Goal: Information Seeking & Learning: Find contact information

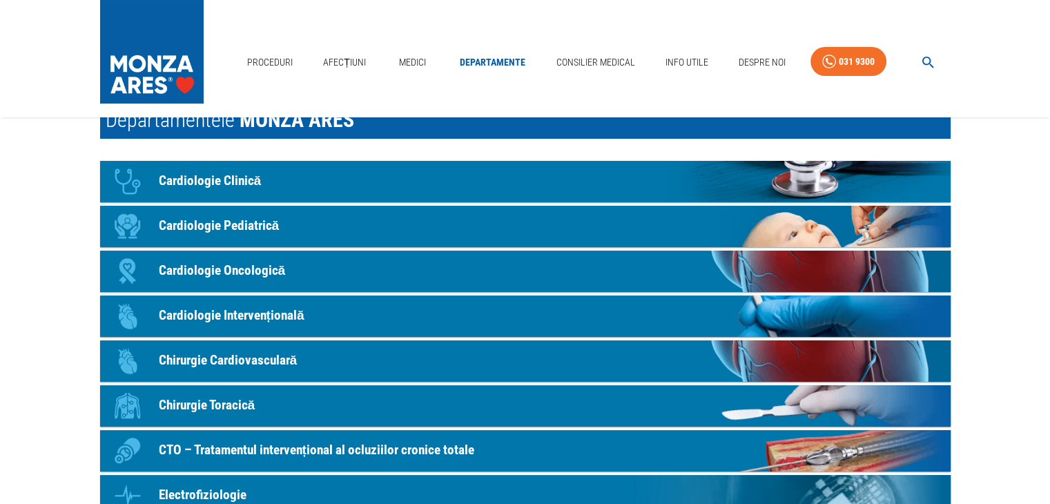
scroll to position [138, 0]
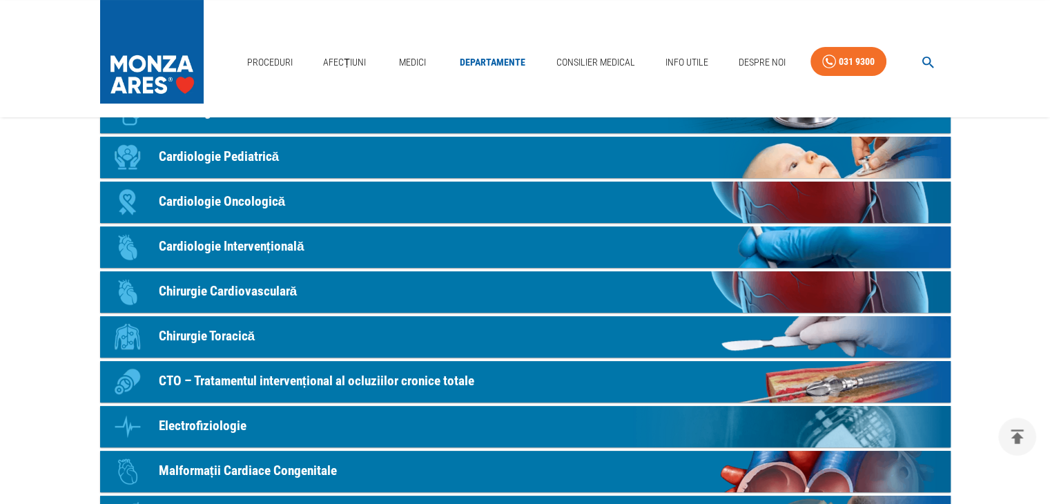
click at [265, 286] on p "Chirurgie Cardiovasculară" at bounding box center [228, 292] width 139 height 20
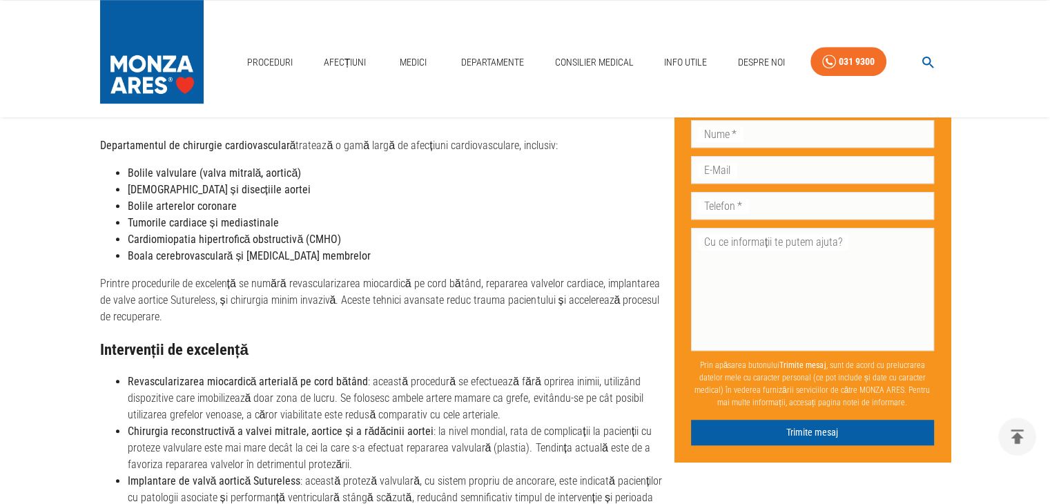
scroll to position [897, 0]
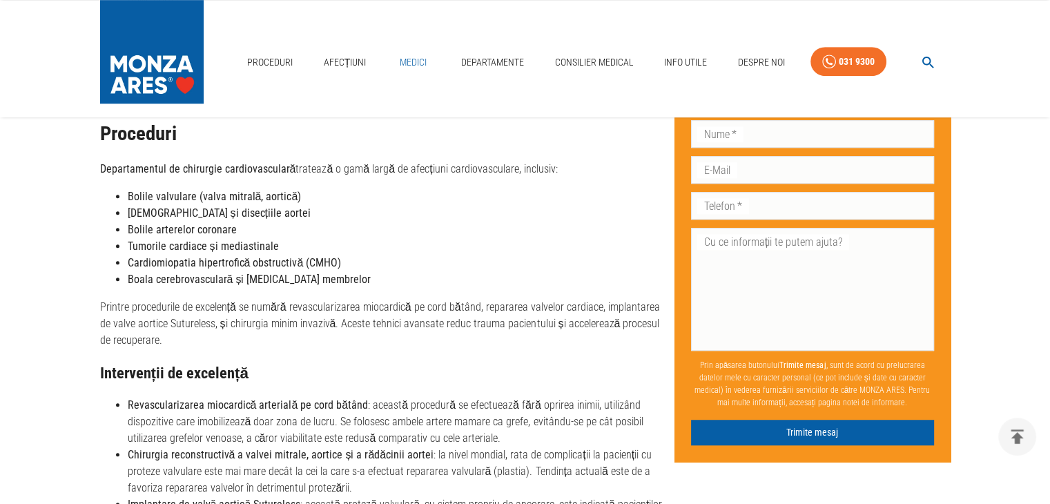
click at [411, 65] on link "Medici" at bounding box center [413, 62] width 44 height 28
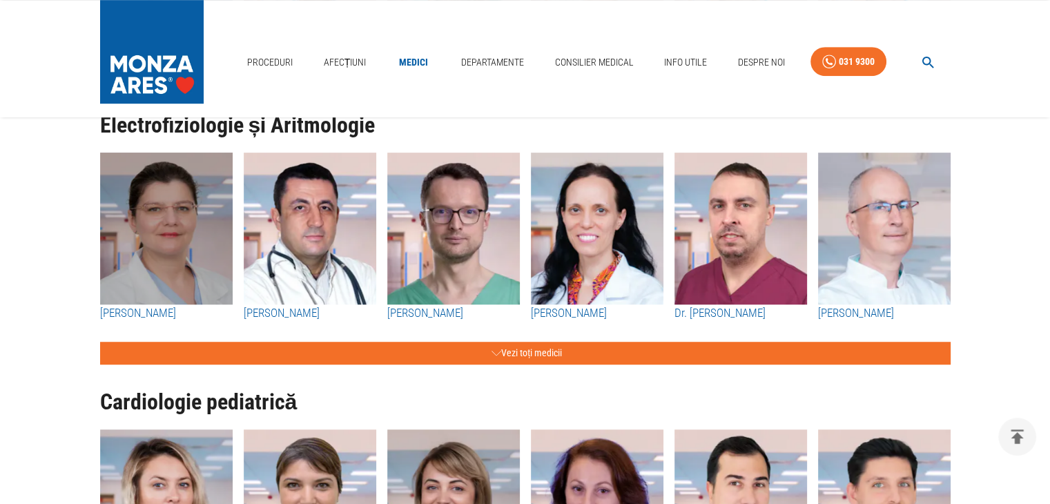
scroll to position [886, 0]
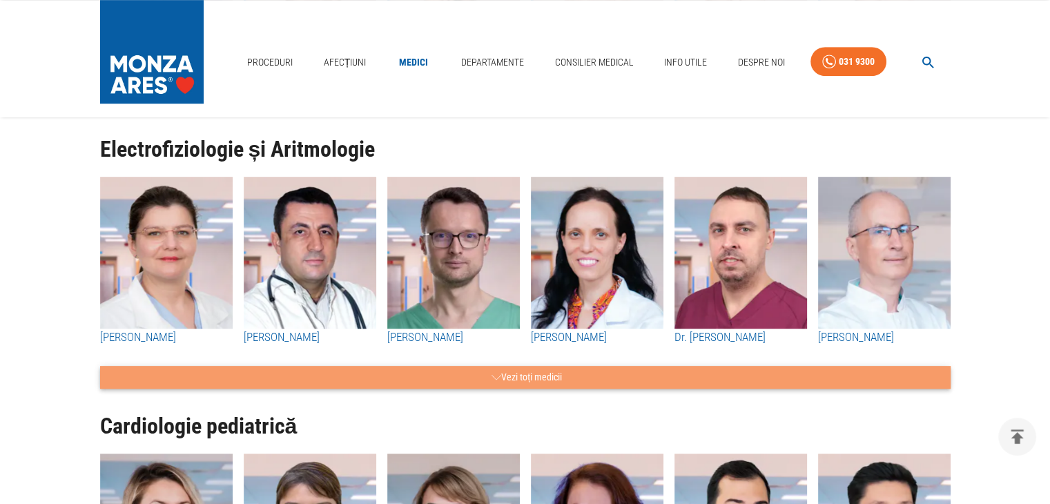
click at [833, 375] on button "Vezi toți medicii" at bounding box center [525, 377] width 850 height 23
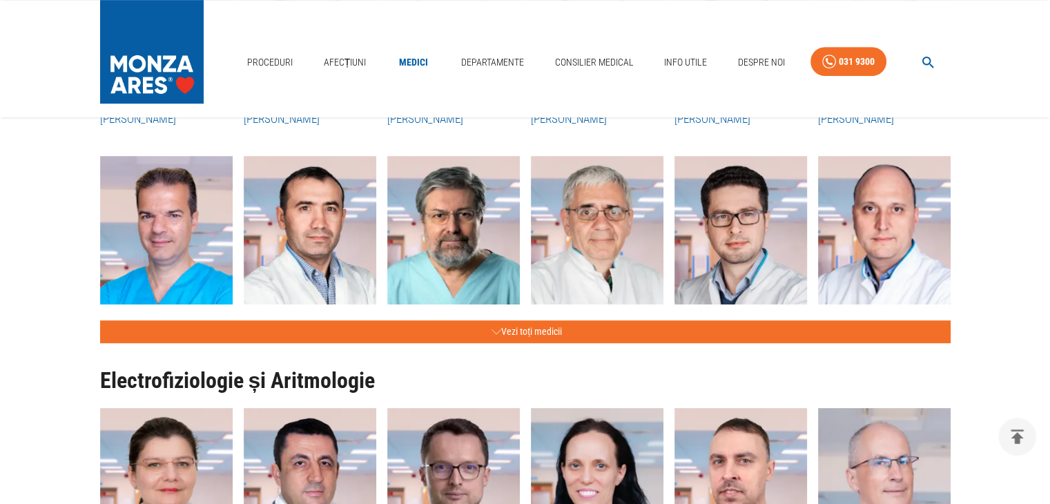
scroll to position [748, 0]
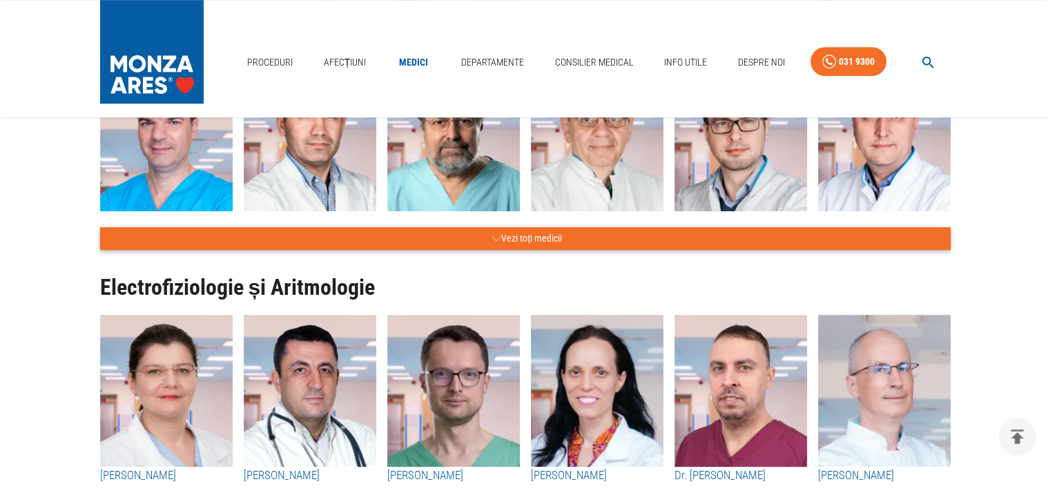
click at [559, 246] on button "Vezi toți medicii" at bounding box center [525, 238] width 850 height 23
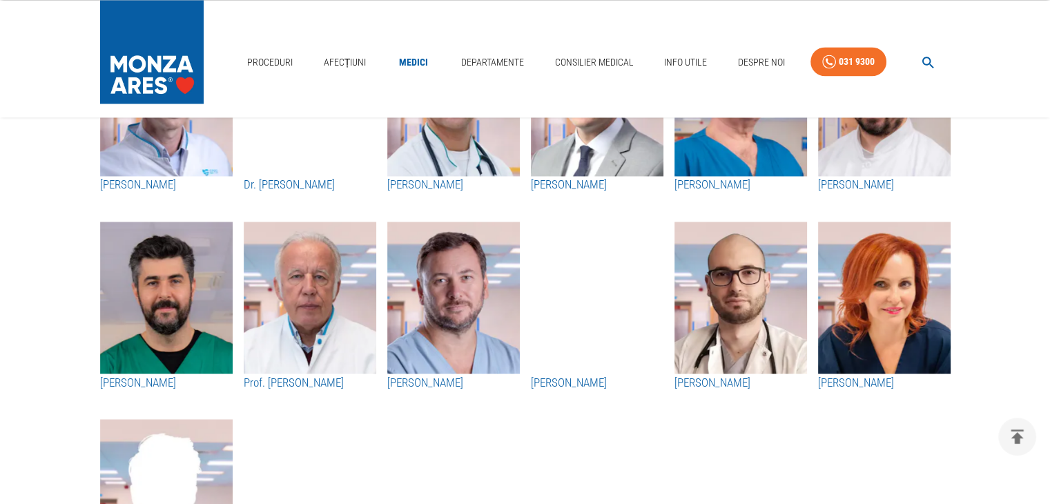
scroll to position [2266, 0]
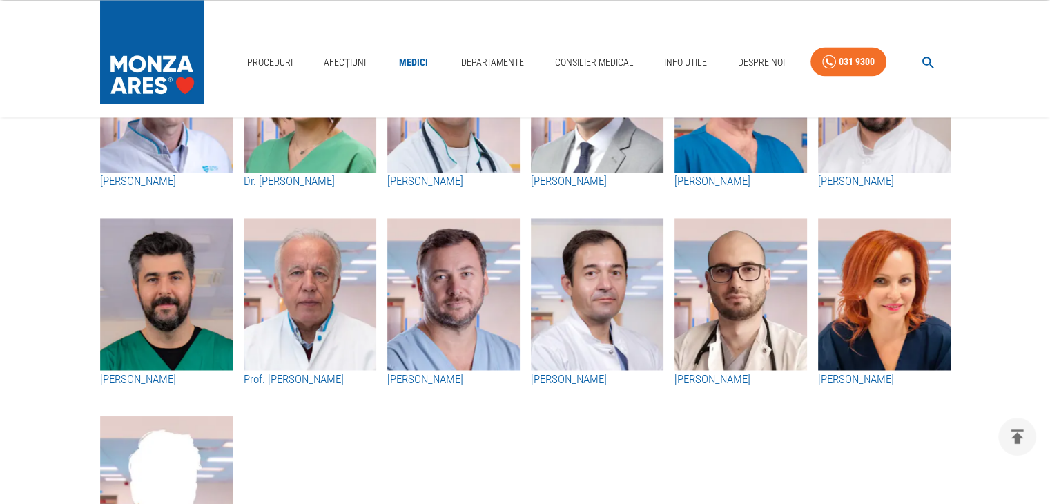
click at [617, 280] on img "button" at bounding box center [597, 294] width 133 height 152
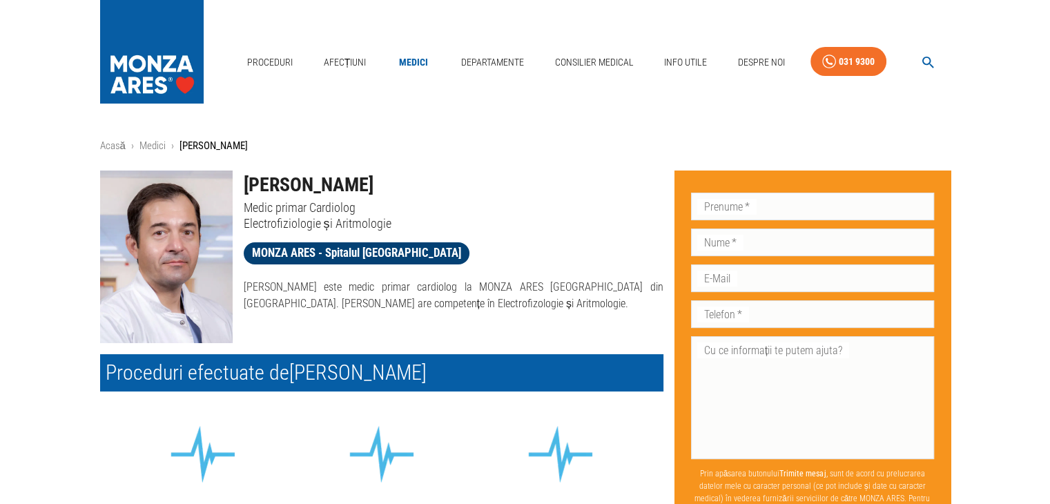
click at [329, 251] on span "MONZA ARES - Spitalul [GEOGRAPHIC_DATA]" at bounding box center [357, 252] width 226 height 17
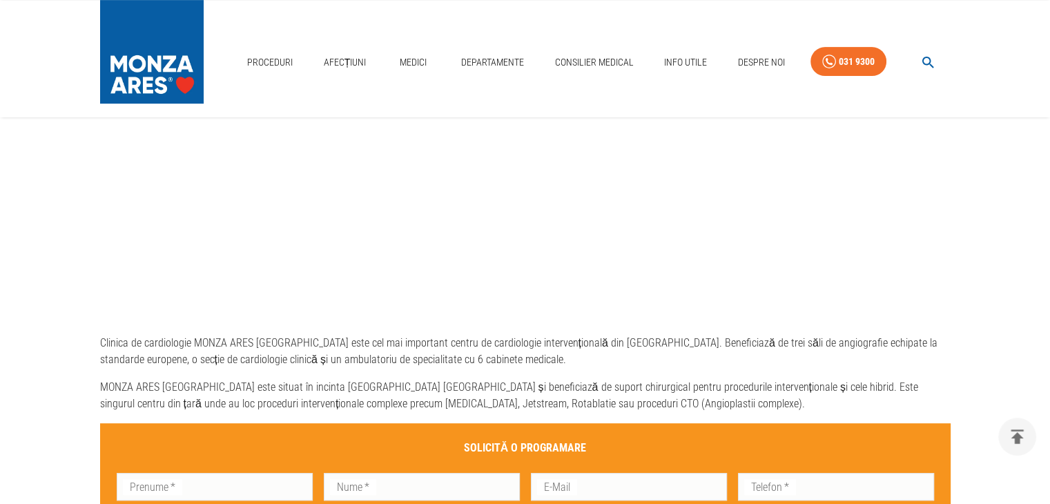
scroll to position [414, 0]
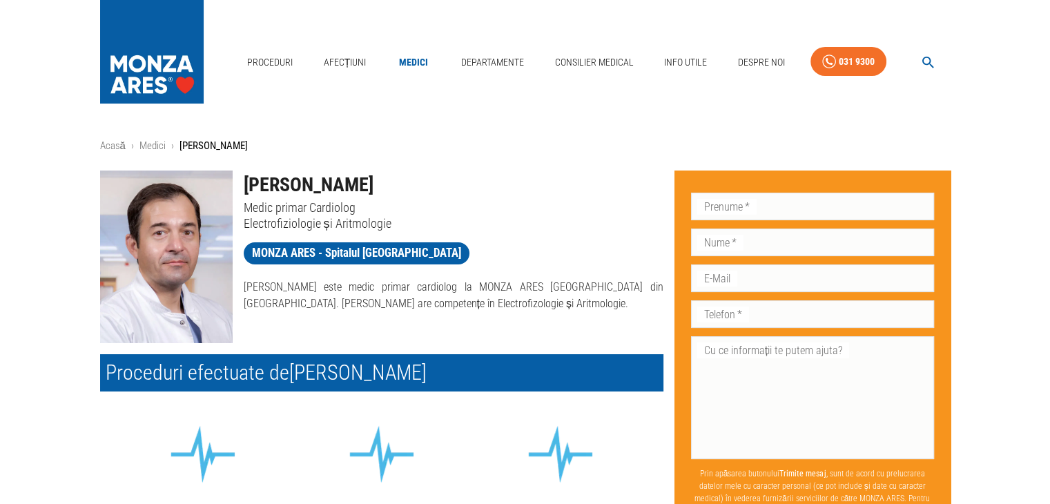
click at [285, 185] on h1 "[PERSON_NAME]" at bounding box center [454, 184] width 420 height 29
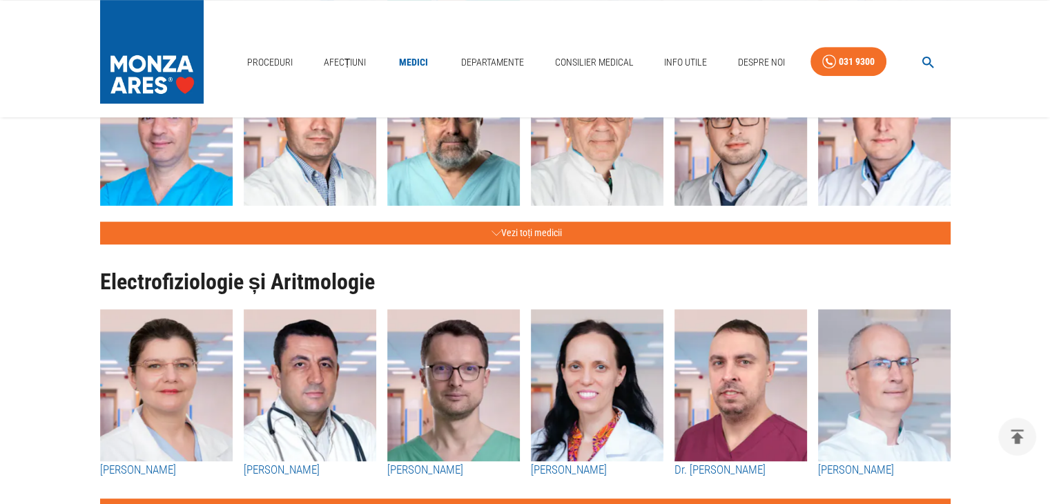
scroll to position [886, 0]
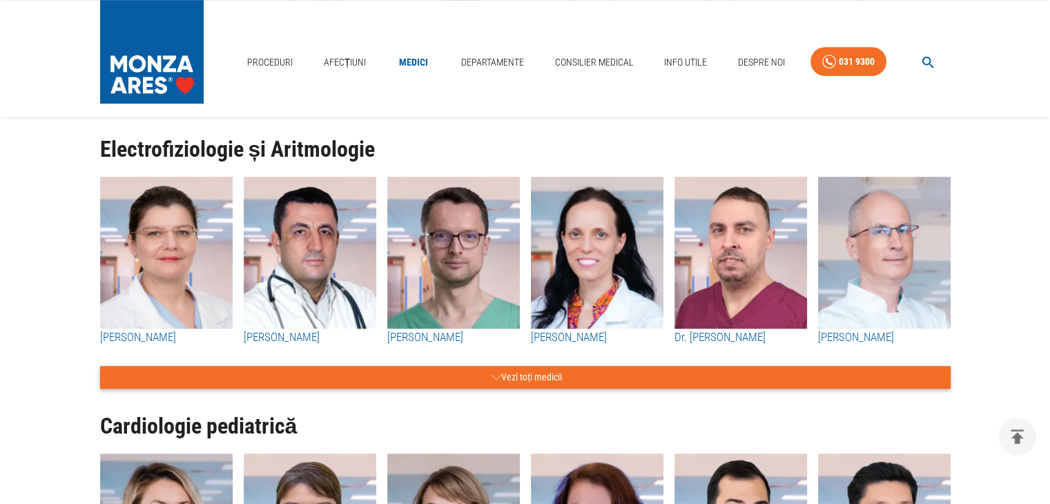
click at [613, 380] on button "Vezi toți medicii" at bounding box center [525, 377] width 850 height 23
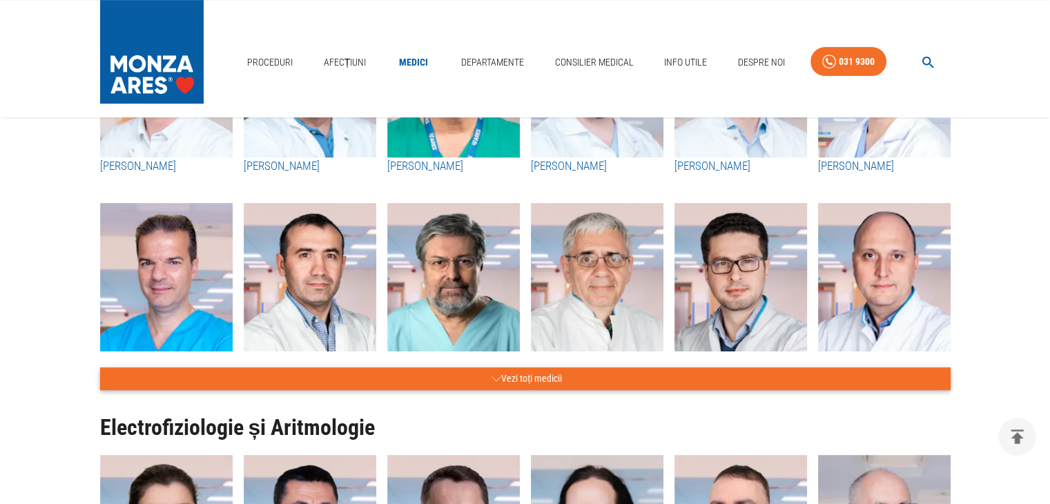
scroll to position [610, 0]
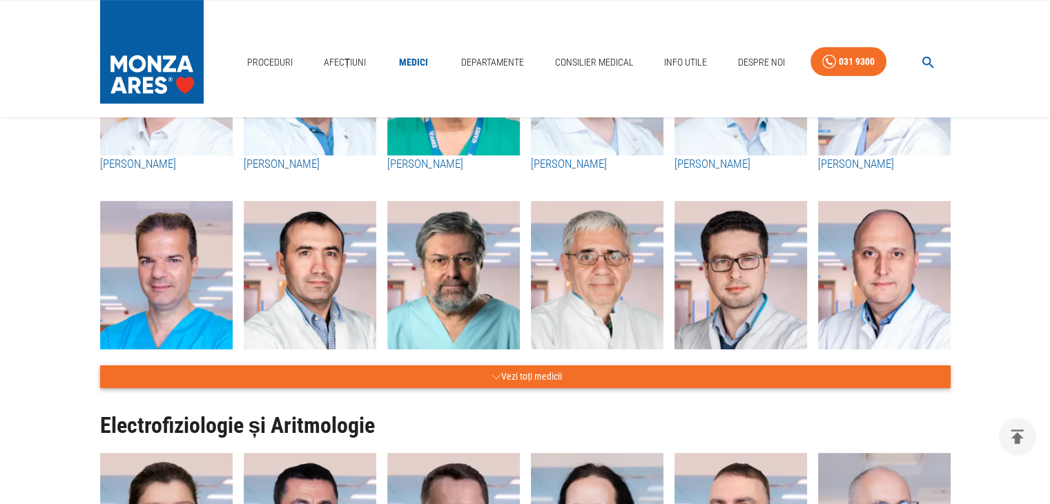
click at [601, 375] on button "Vezi toți medicii" at bounding box center [525, 376] width 850 height 23
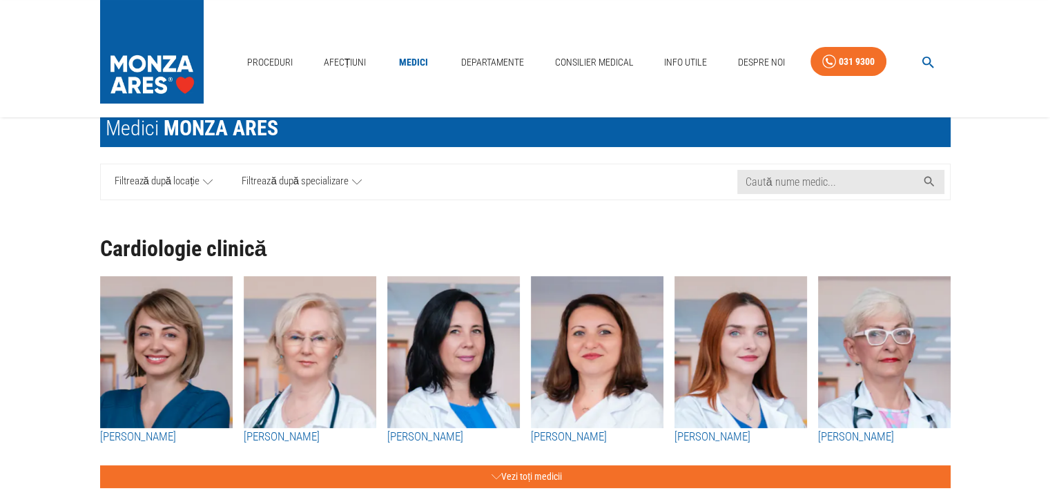
scroll to position [58, 0]
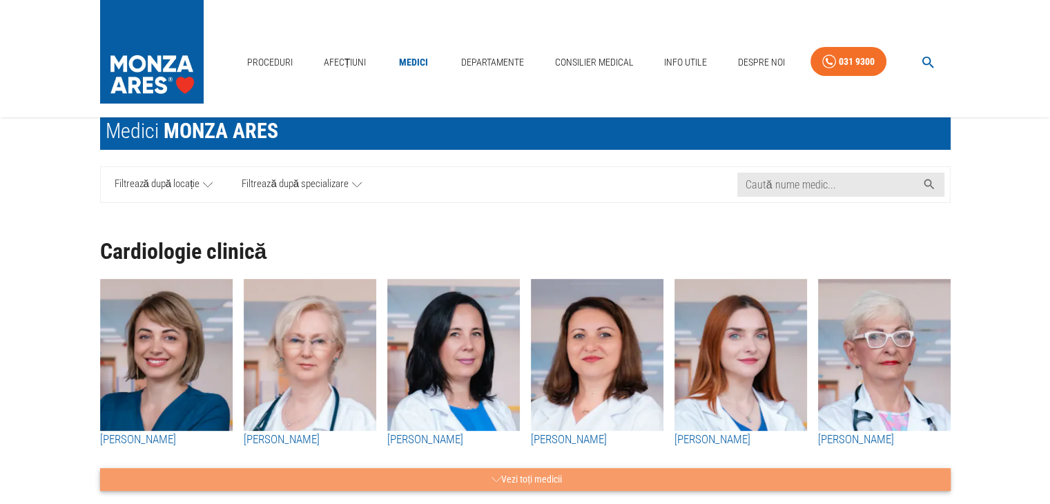
click at [621, 482] on button "Vezi toți medicii" at bounding box center [525, 479] width 850 height 23
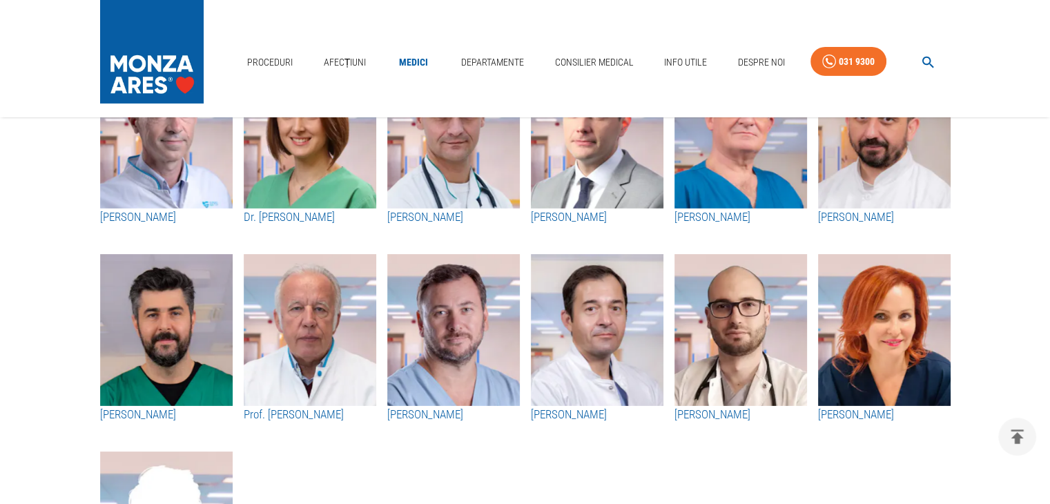
scroll to position [4544, 0]
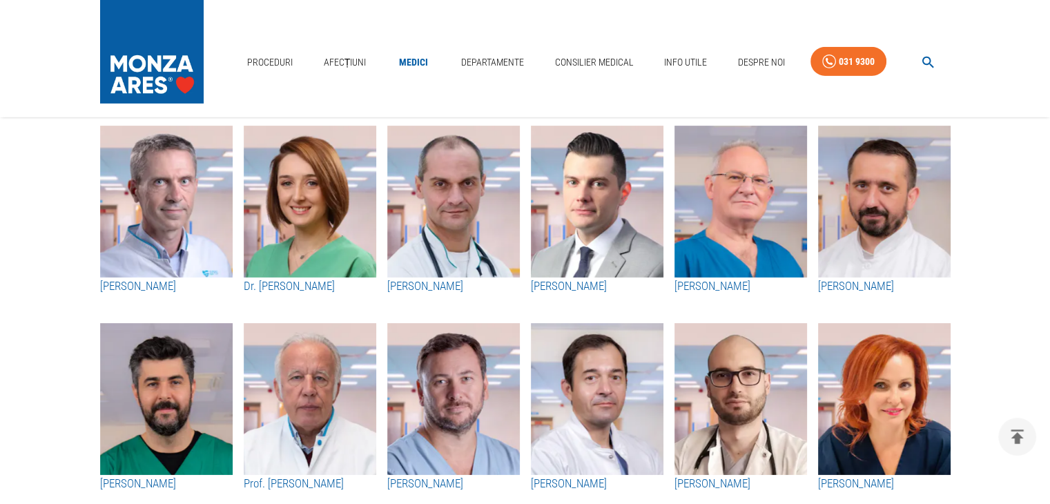
click at [745, 230] on img "button" at bounding box center [740, 202] width 133 height 152
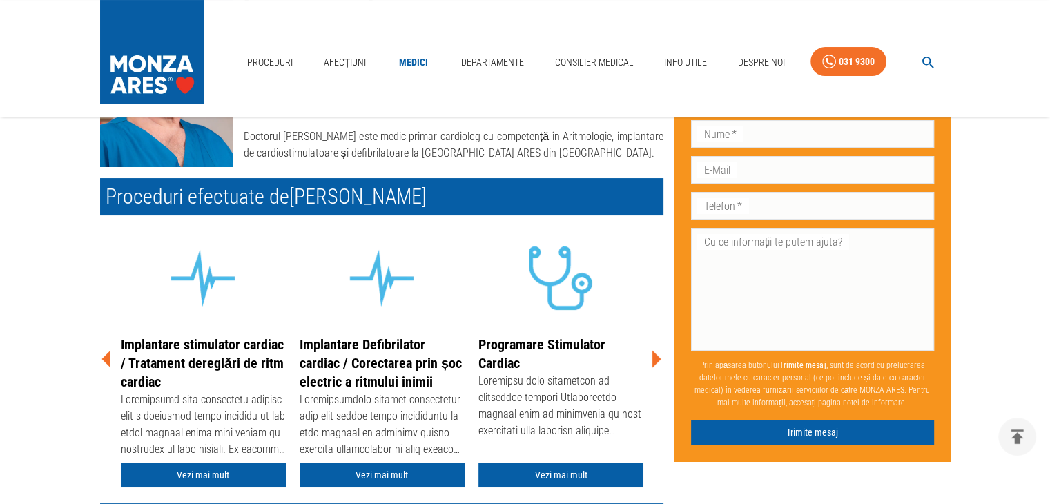
scroll to position [138, 0]
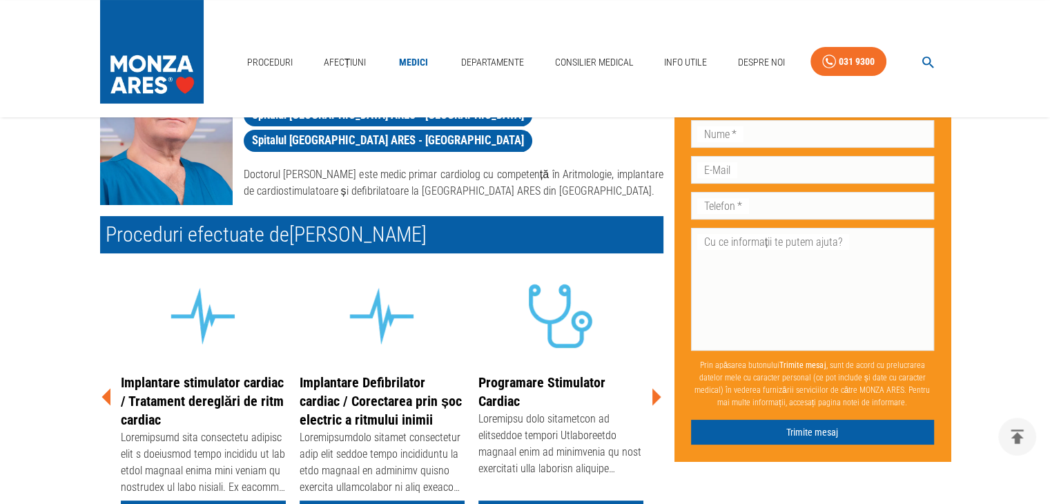
click at [188, 59] on img at bounding box center [152, 48] width 104 height 97
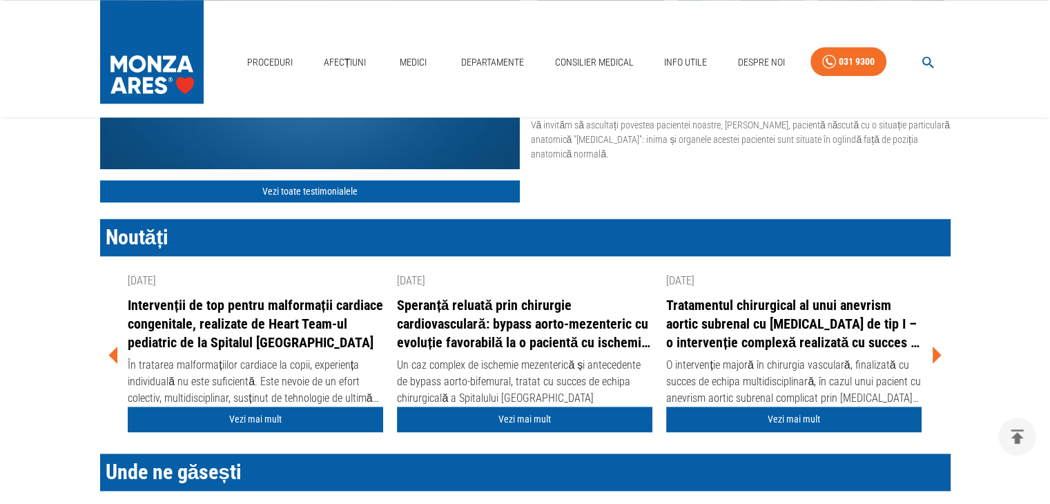
scroll to position [1665, 0]
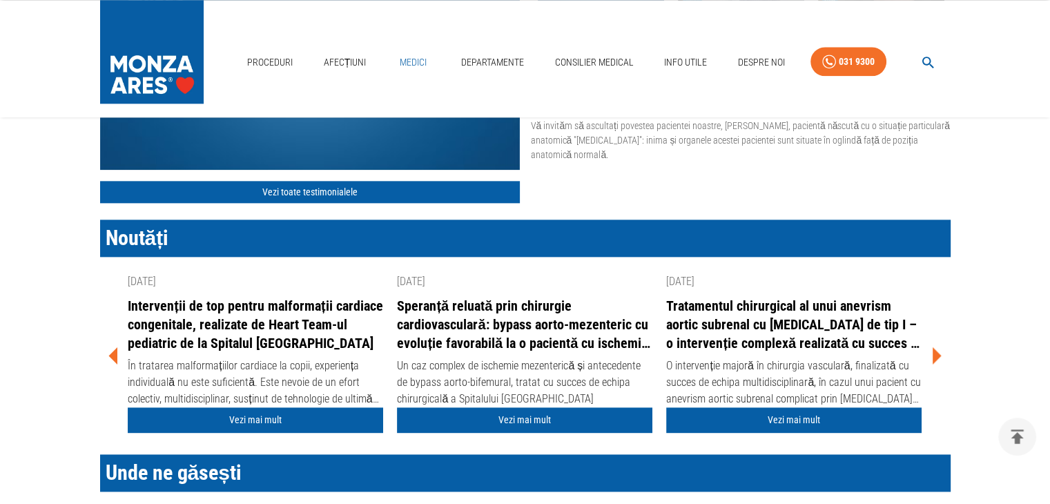
click at [423, 53] on link "Medici" at bounding box center [413, 62] width 44 height 28
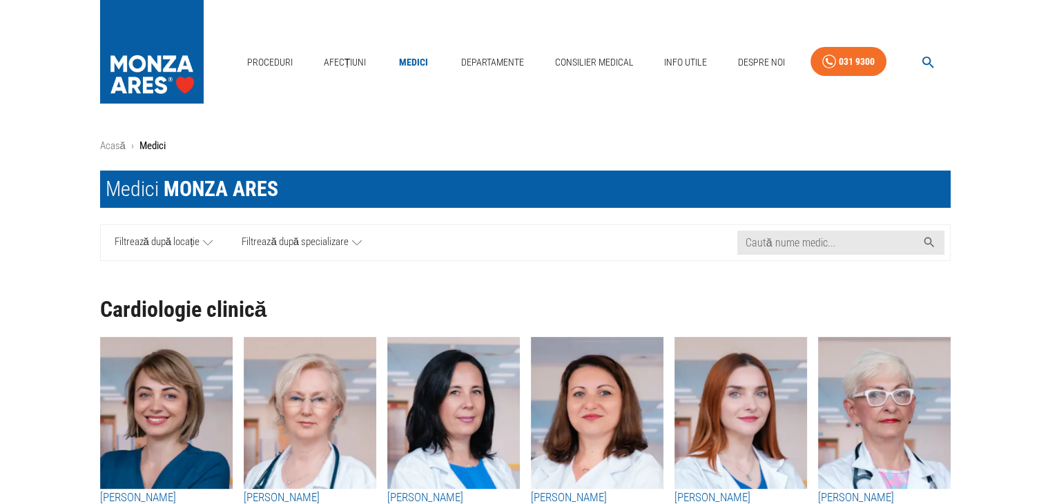
click at [177, 237] on span "Filtrează după locație" at bounding box center [158, 242] width 86 height 17
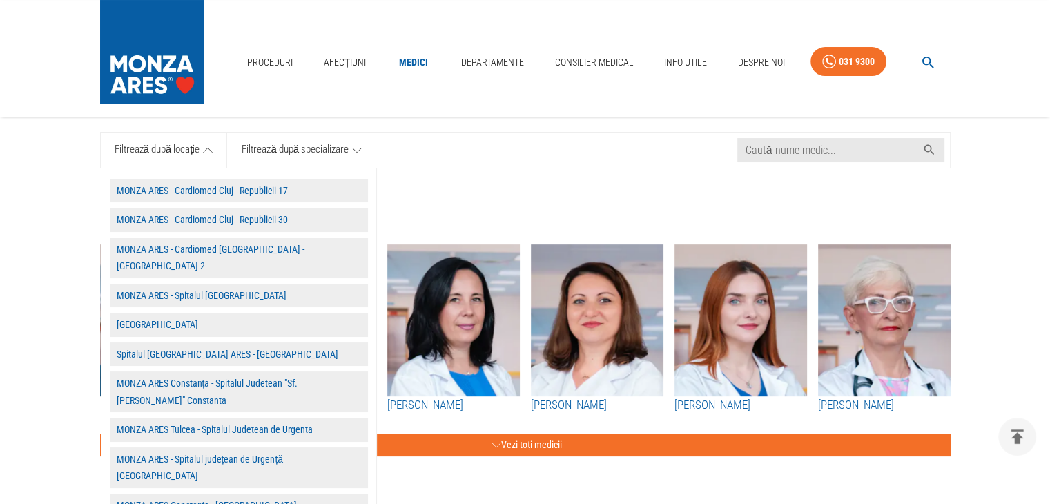
scroll to position [69, 0]
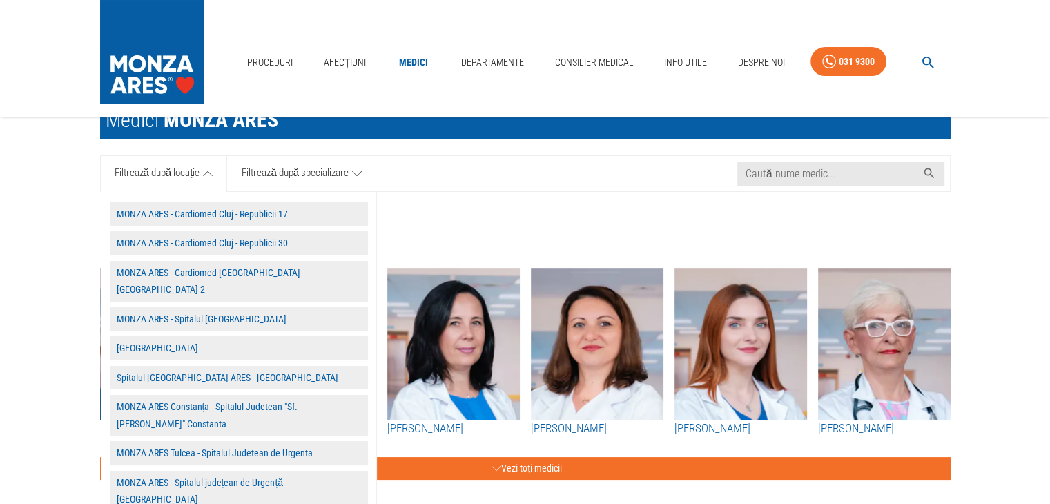
click at [301, 172] on span "Filtrează după specializare" at bounding box center [295, 173] width 107 height 17
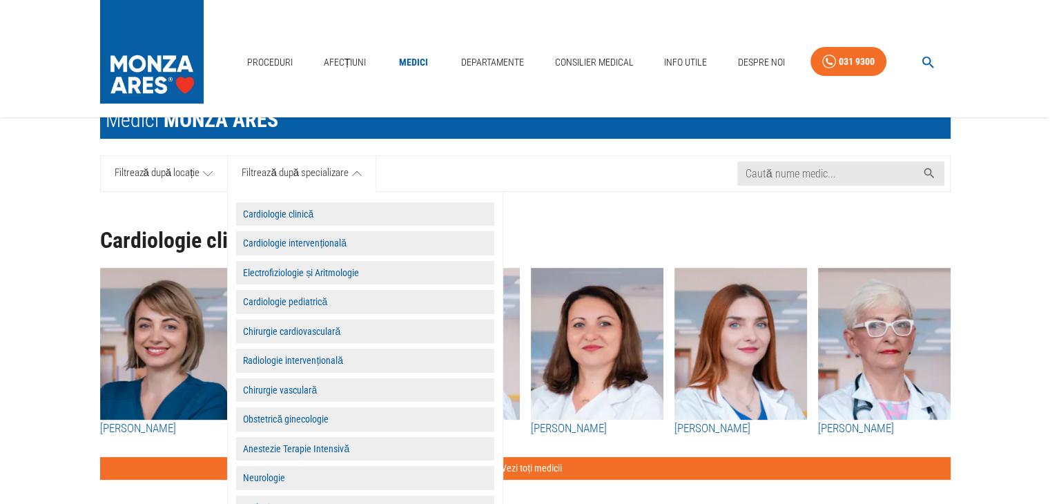
click at [314, 268] on button "Electrofiziologie și Aritmologie" at bounding box center [365, 273] width 258 height 24
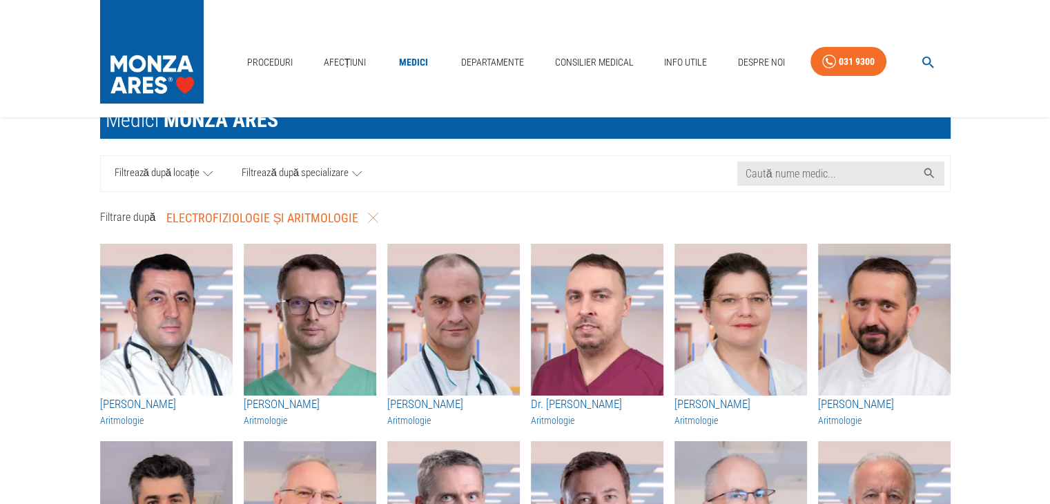
click at [195, 177] on span "Filtrează după locație" at bounding box center [158, 173] width 86 height 17
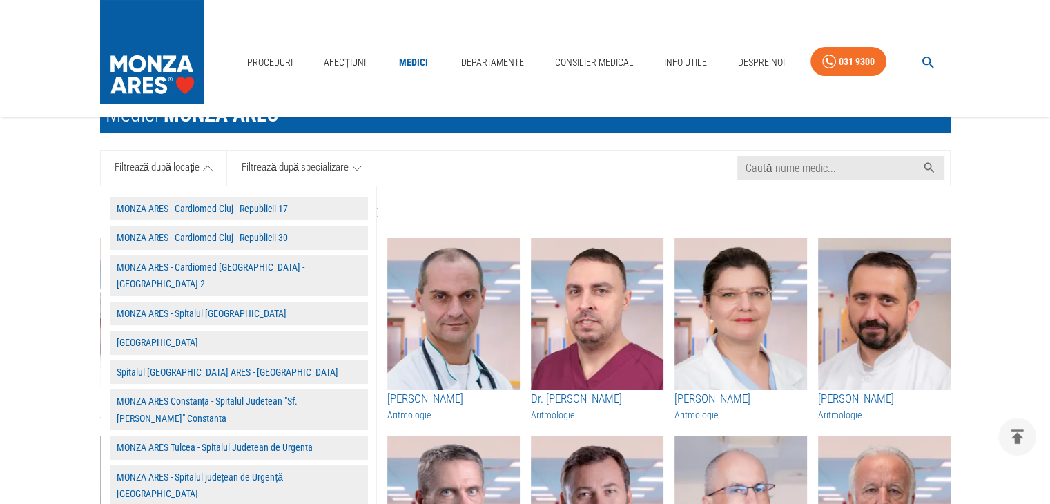
scroll to position [0, 0]
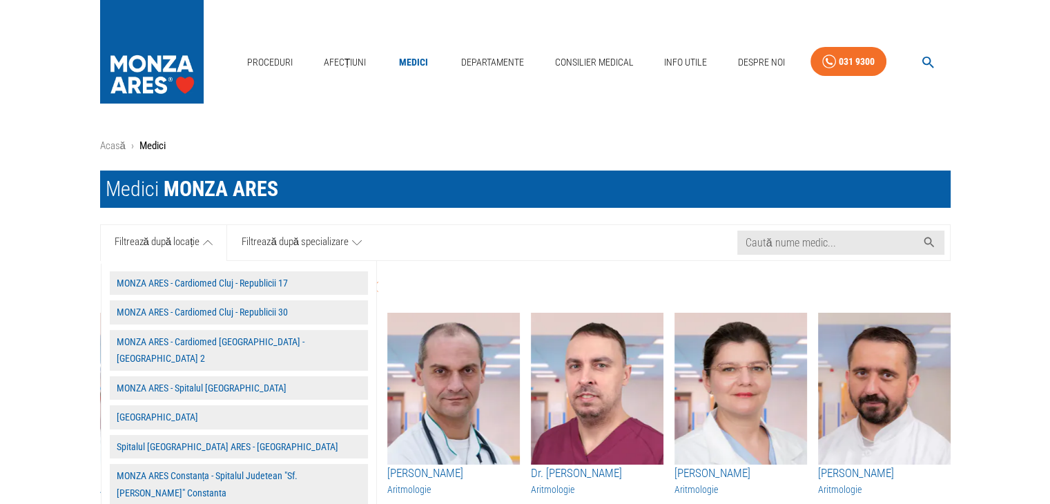
click at [205, 376] on button "MONZA ARES - Spitalul [GEOGRAPHIC_DATA]" at bounding box center [239, 388] width 258 height 24
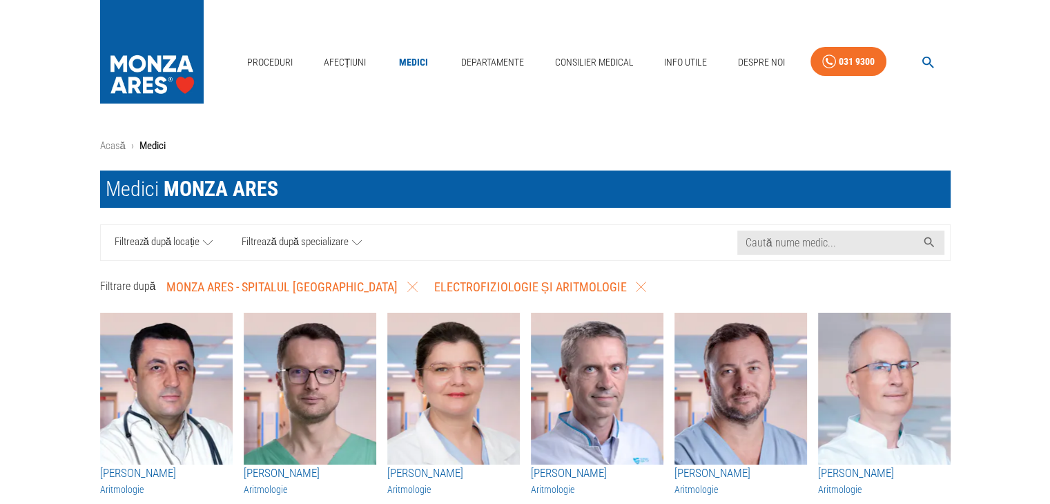
click at [199, 239] on link "Filtrează după locație" at bounding box center [164, 242] width 127 height 35
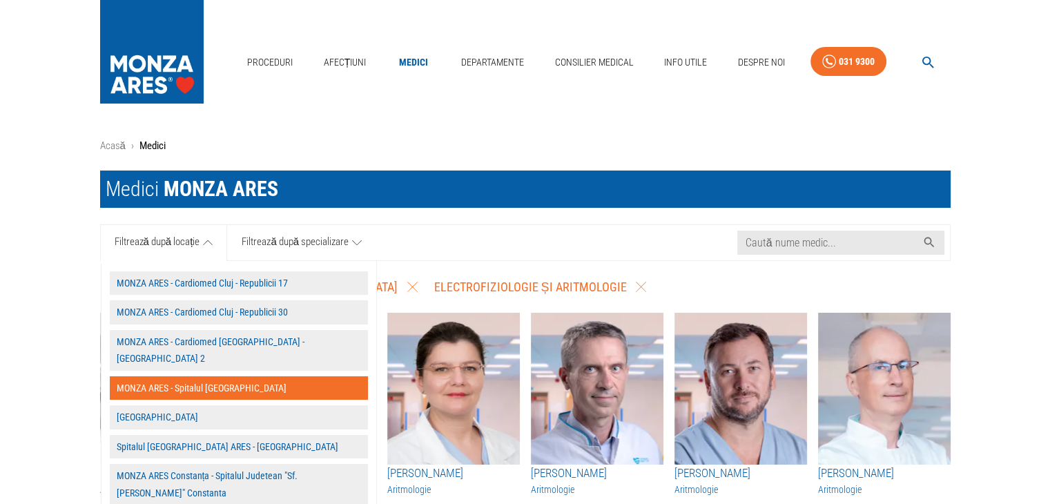
click at [199, 239] on link "Filtrează după locație" at bounding box center [164, 242] width 127 height 35
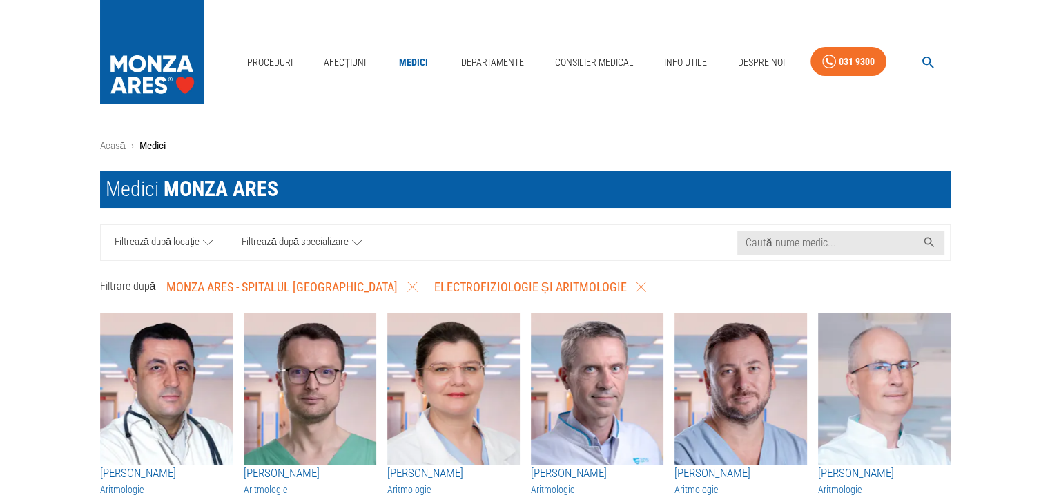
click at [199, 239] on link "Filtrează după locație" at bounding box center [164, 242] width 127 height 35
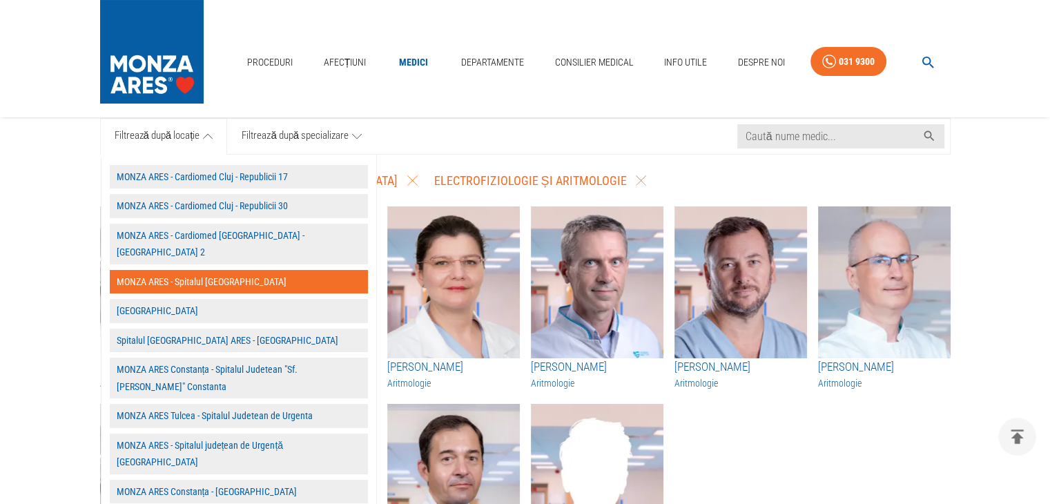
scroll to position [138, 0]
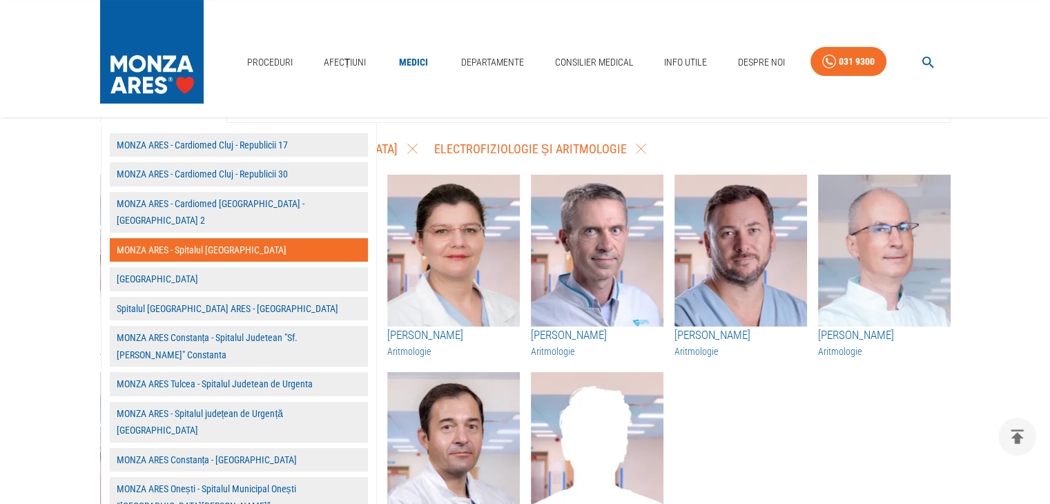
click at [204, 267] on button "[GEOGRAPHIC_DATA]" at bounding box center [239, 279] width 258 height 24
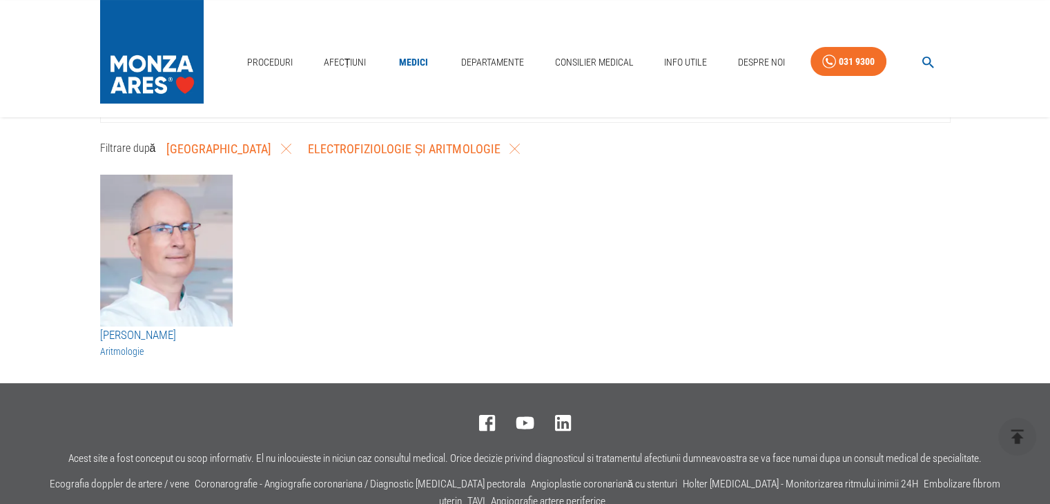
click at [291, 147] on icon "button" at bounding box center [286, 149] width 10 height 10
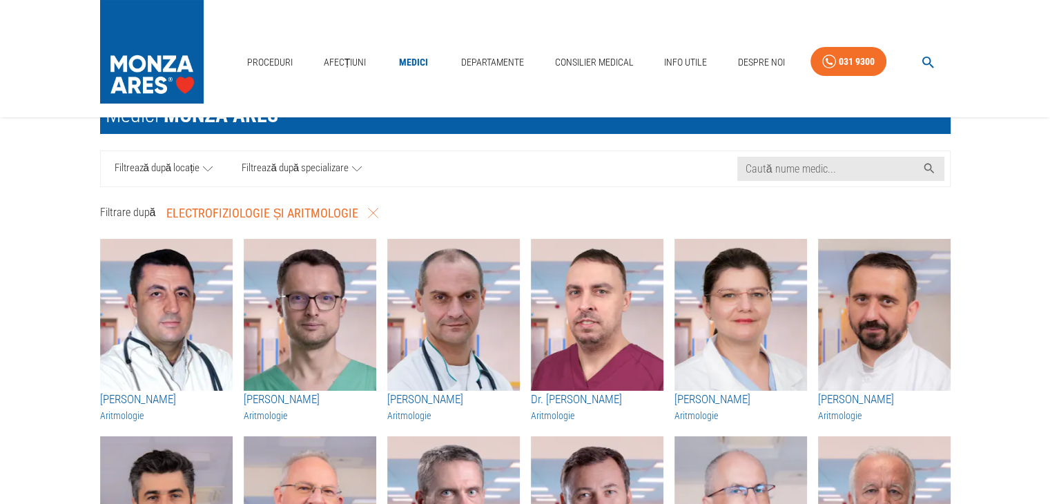
scroll to position [0, 0]
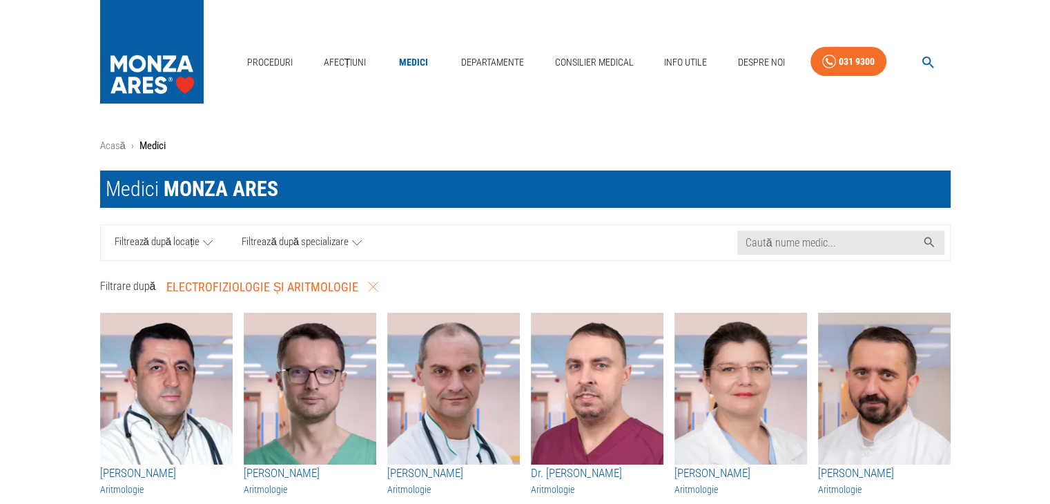
click at [173, 241] on span "Filtrează după locație" at bounding box center [158, 242] width 86 height 17
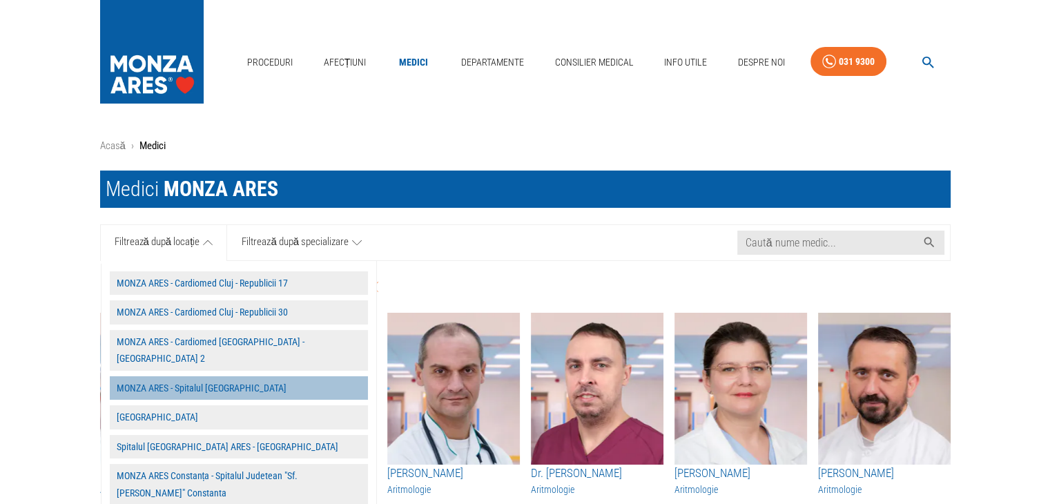
click at [239, 376] on button "MONZA ARES - Spitalul [GEOGRAPHIC_DATA]" at bounding box center [239, 388] width 258 height 24
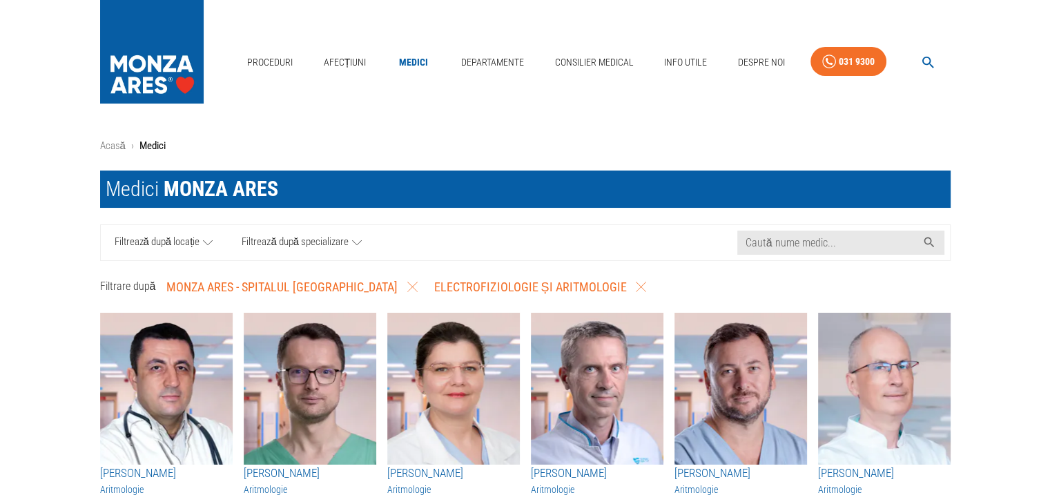
click at [199, 235] on span "Filtrează după locație" at bounding box center [158, 242] width 86 height 17
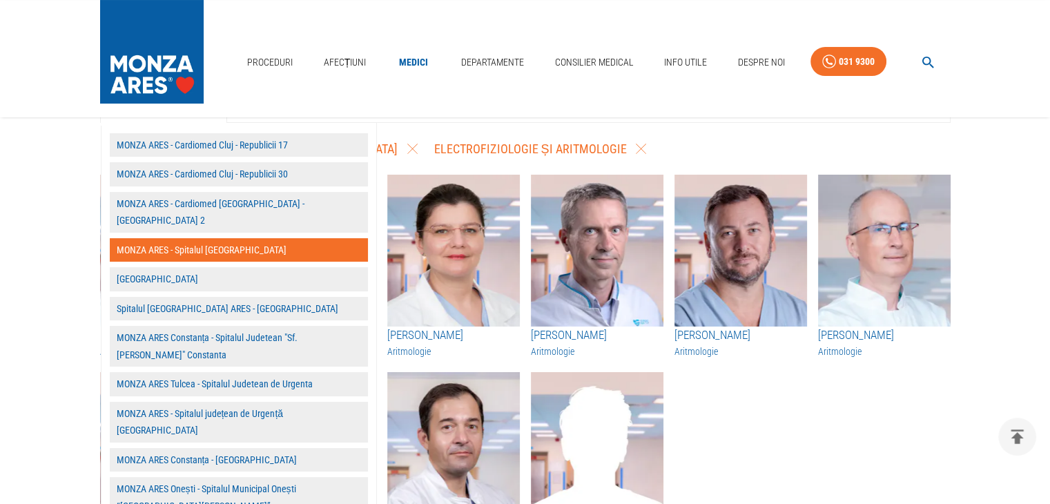
scroll to position [207, 0]
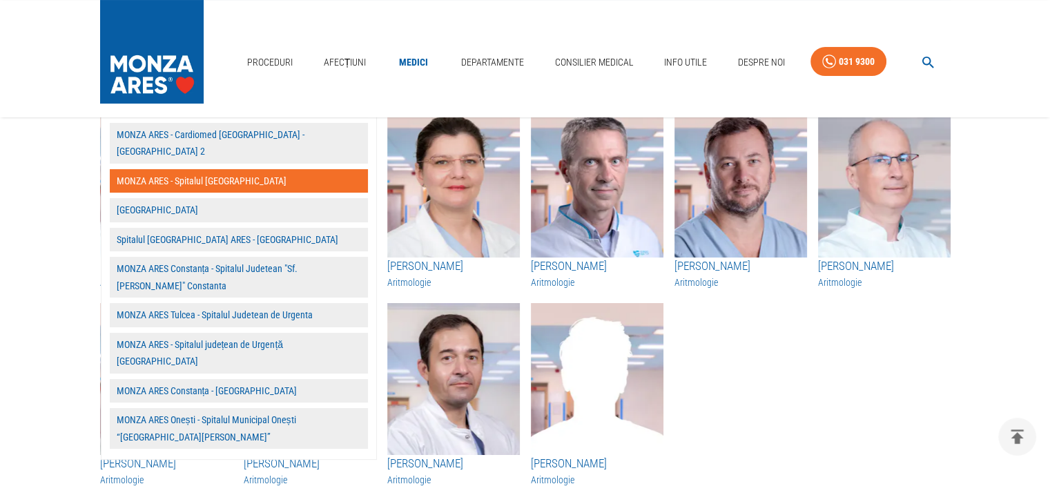
click at [37, 340] on main "Acasă › Medici Medici MONZA ARES Caută nume medic... Filtrează după locație MON…" at bounding box center [525, 210] width 1050 height 558
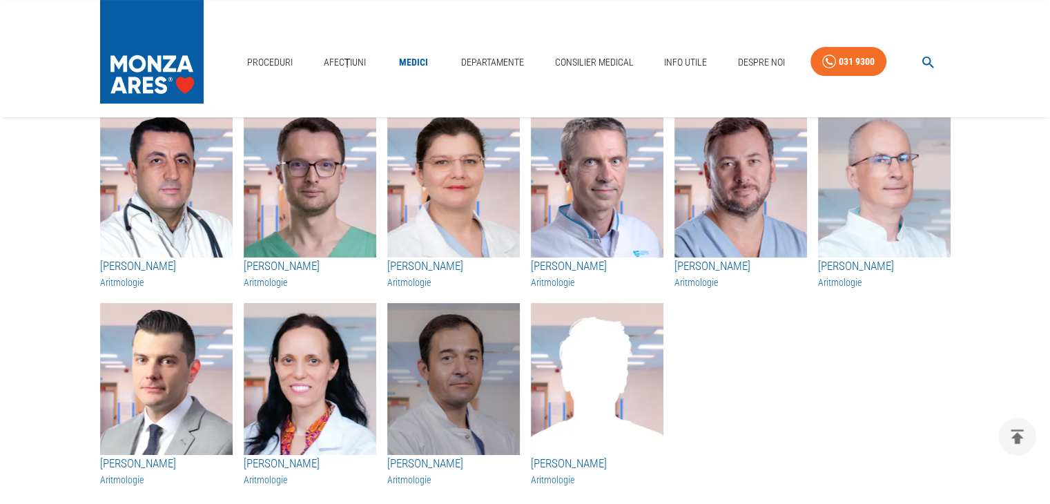
click at [431, 364] on img "button" at bounding box center [453, 379] width 133 height 152
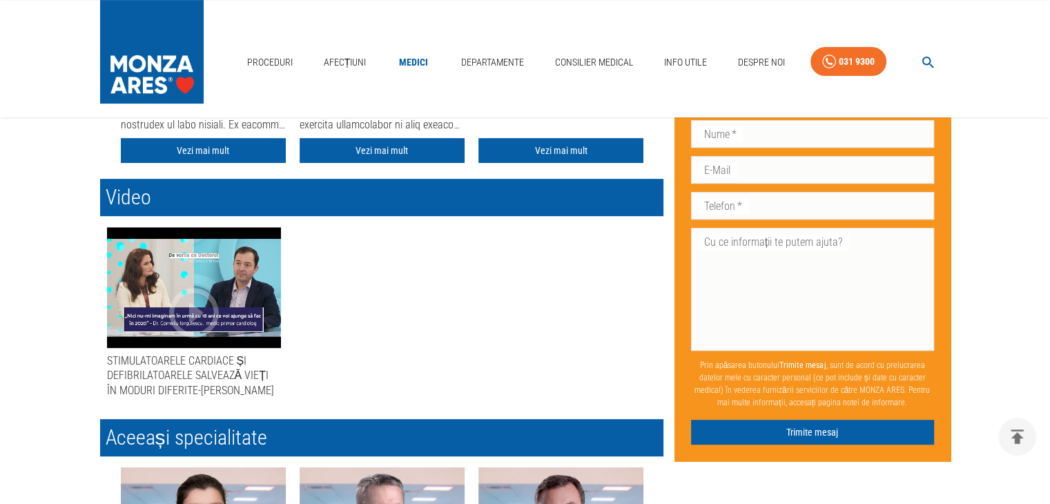
scroll to position [111, 0]
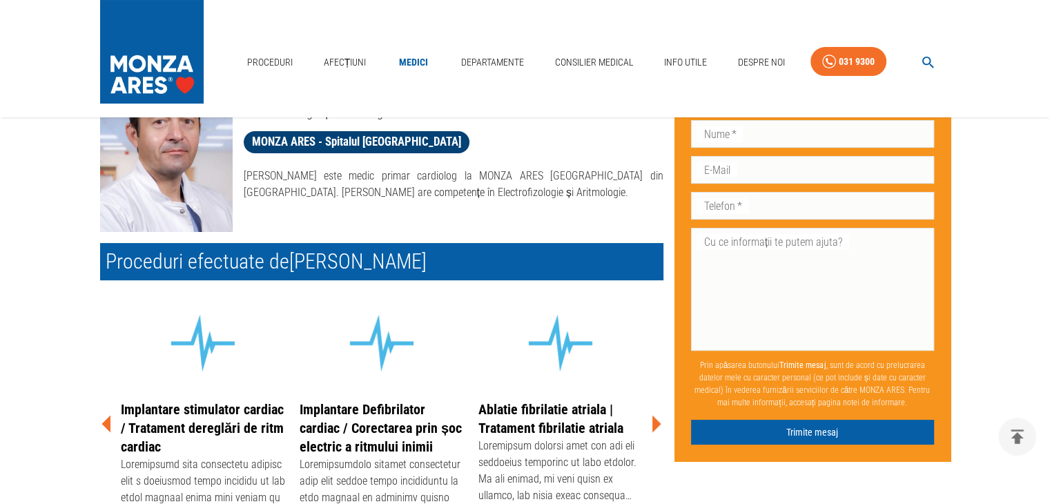
click at [377, 140] on span "MONZA ARES - Spitalul [GEOGRAPHIC_DATA]" at bounding box center [357, 141] width 226 height 17
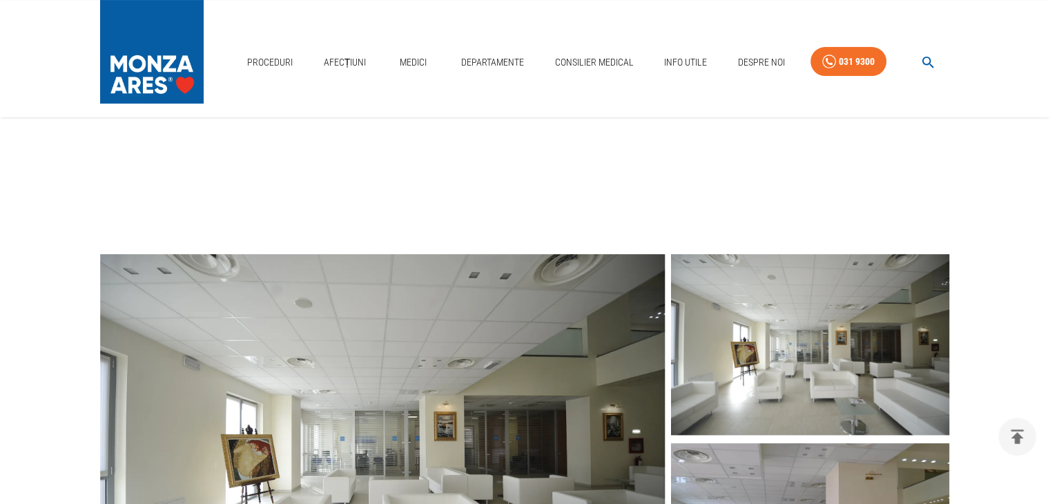
scroll to position [138, 0]
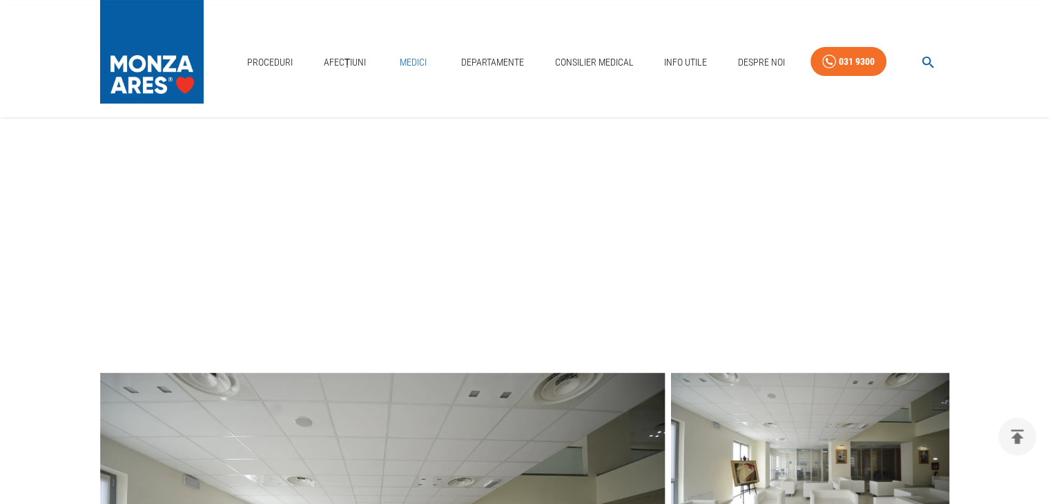
click at [411, 66] on link "Medici" at bounding box center [413, 62] width 44 height 28
